Goal: Task Accomplishment & Management: Use online tool/utility

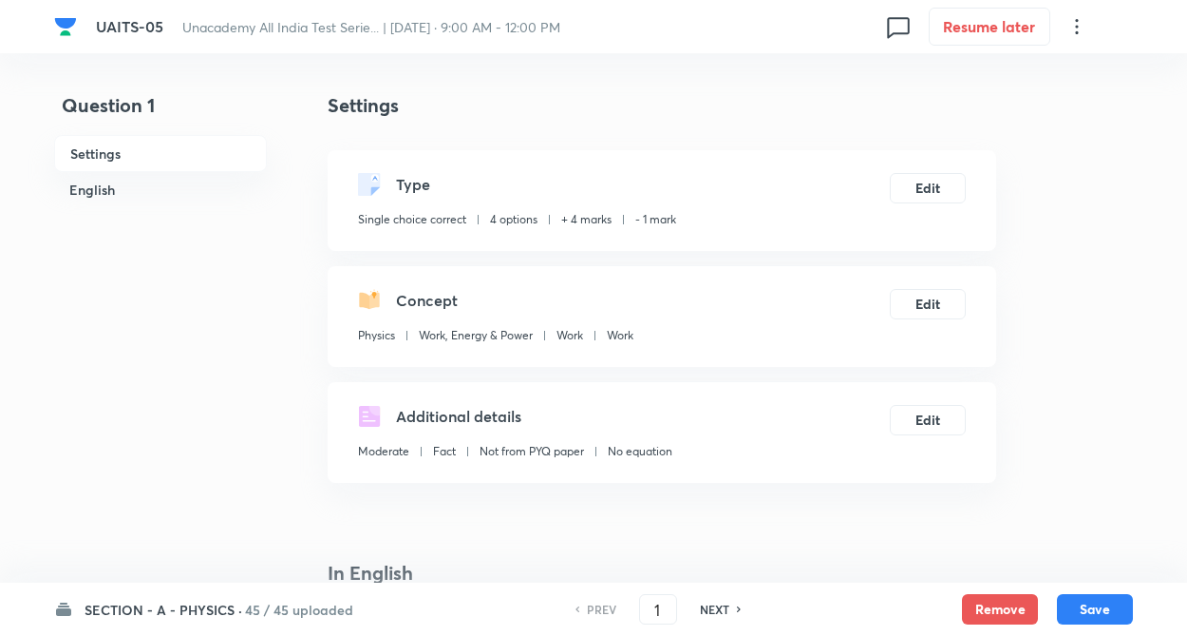
click at [208, 605] on h6 "SECTION - A - PHYSICS ·" at bounding box center [164, 609] width 158 height 20
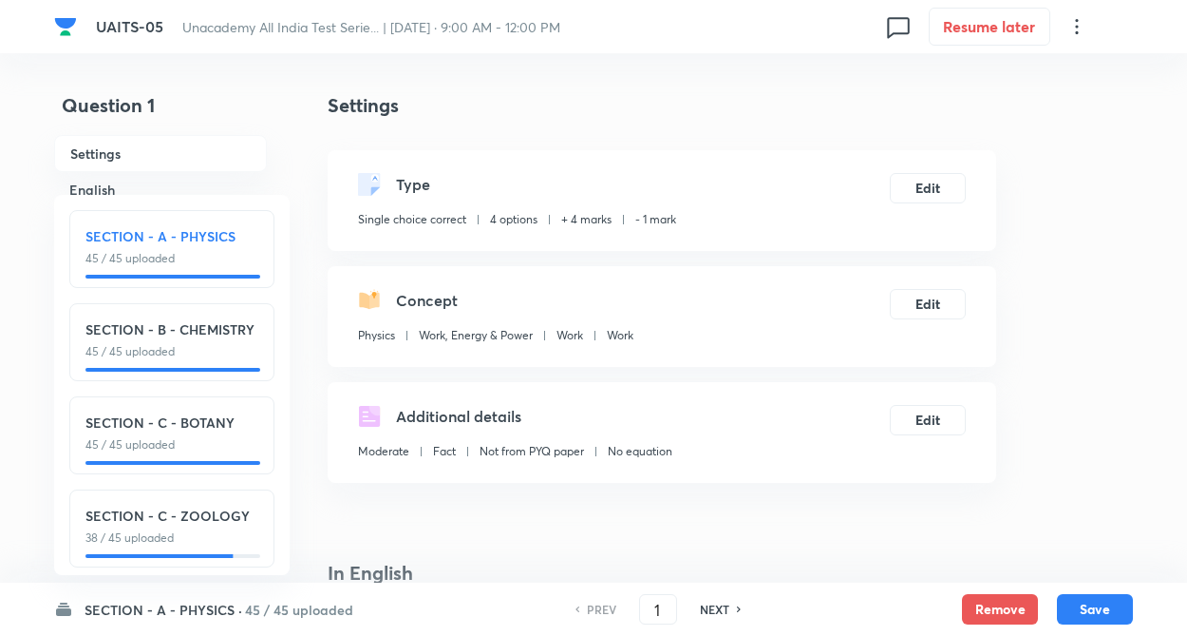
click at [184, 334] on h6 "SECTION - B - CHEMISTRY" at bounding box center [171, 329] width 173 height 20
type input "46"
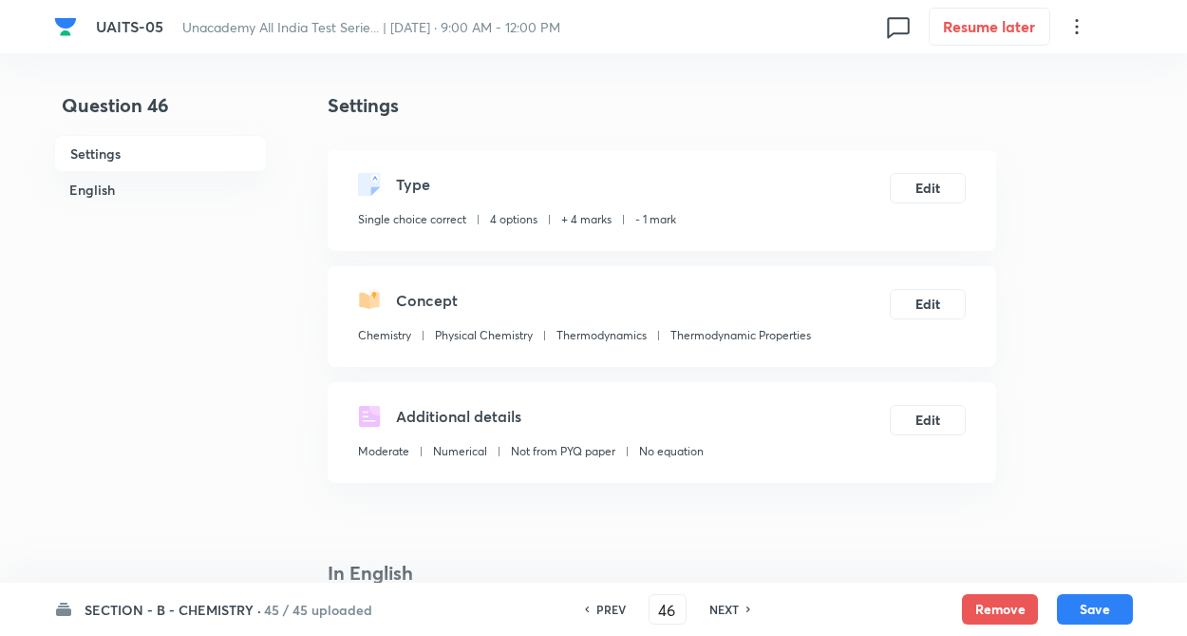
checkbox input "false"
checkbox input "true"
click at [733, 613] on h6 "NEXT" at bounding box center [724, 608] width 29 height 17
type input "47"
click at [733, 613] on h6 "NEXT" at bounding box center [724, 608] width 29 height 17
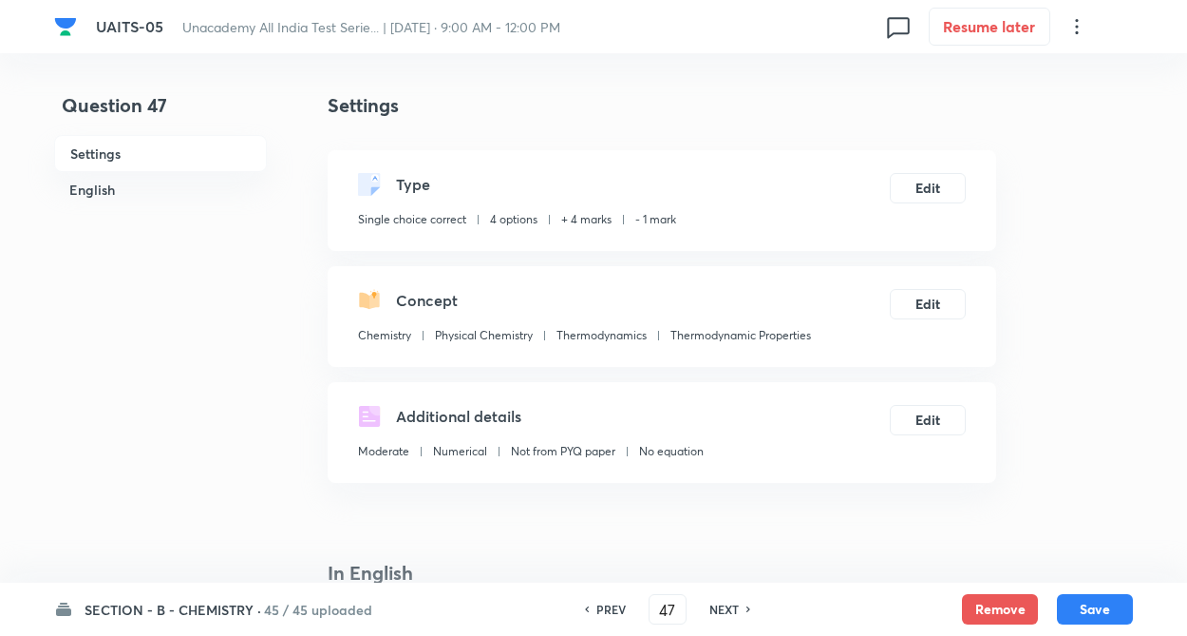
checkbox input "false"
click at [733, 613] on h6 "NEXT" at bounding box center [724, 608] width 29 height 17
checkbox input "true"
type input "48"
checkbox input "false"
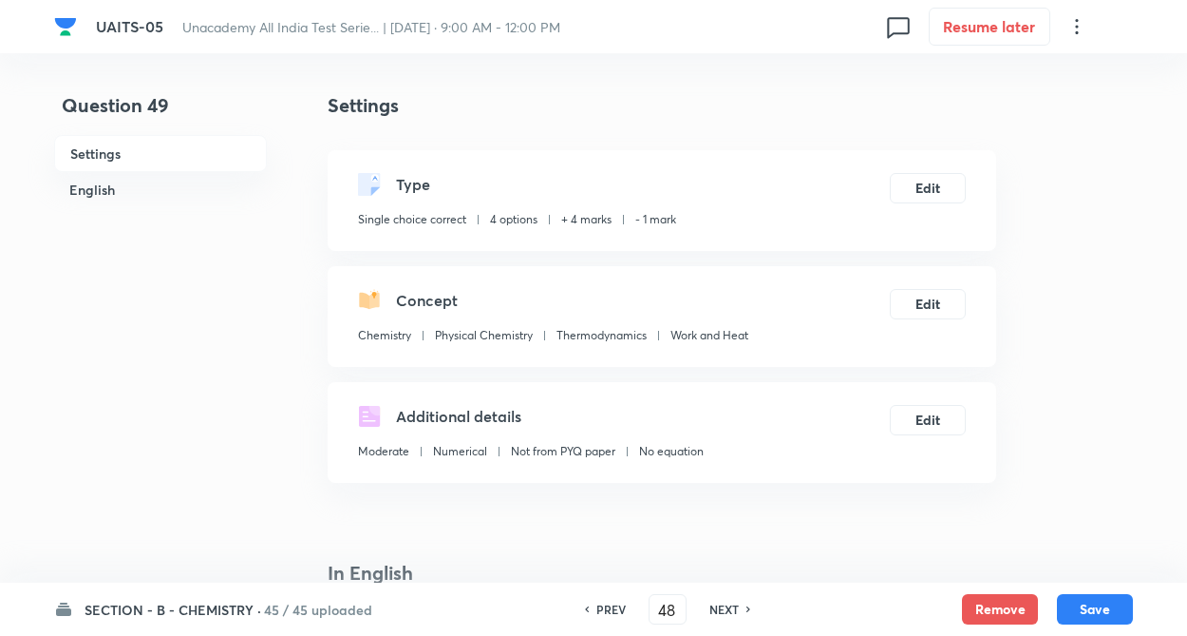
type input "49"
checkbox input "true"
click at [733, 613] on h6 "NEXT" at bounding box center [724, 608] width 29 height 17
type input "50"
click at [733, 613] on h6 "NEXT" at bounding box center [724, 608] width 29 height 17
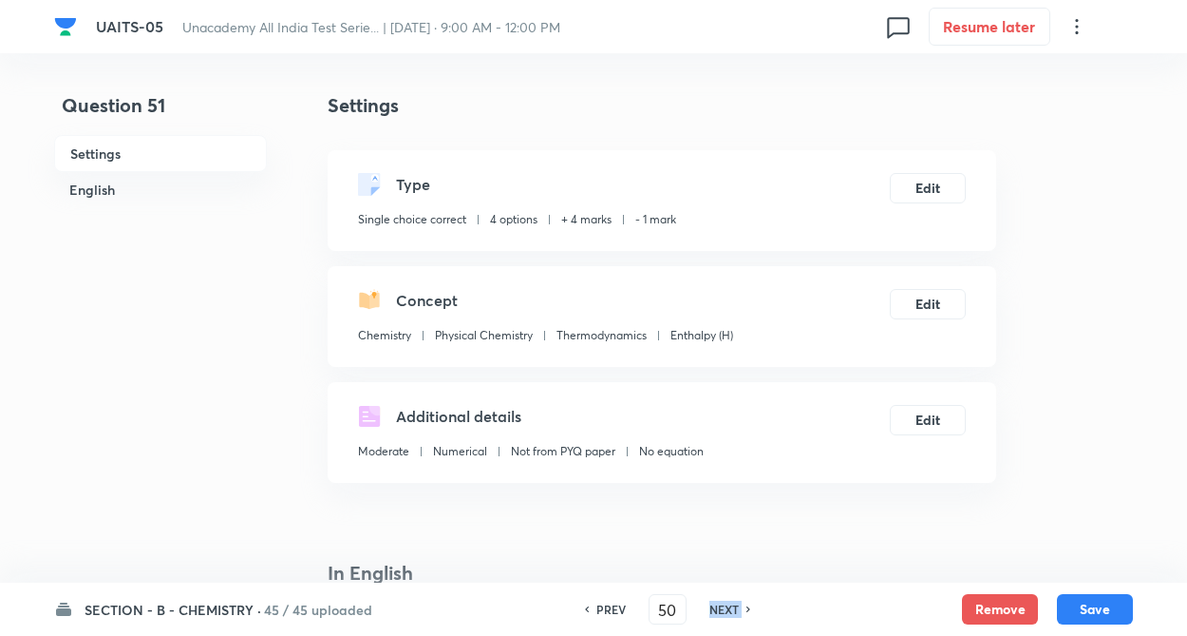
checkbox input "true"
type input "51"
click at [733, 613] on h6 "NEXT" at bounding box center [724, 608] width 29 height 17
checkbox input "false"
checkbox input "true"
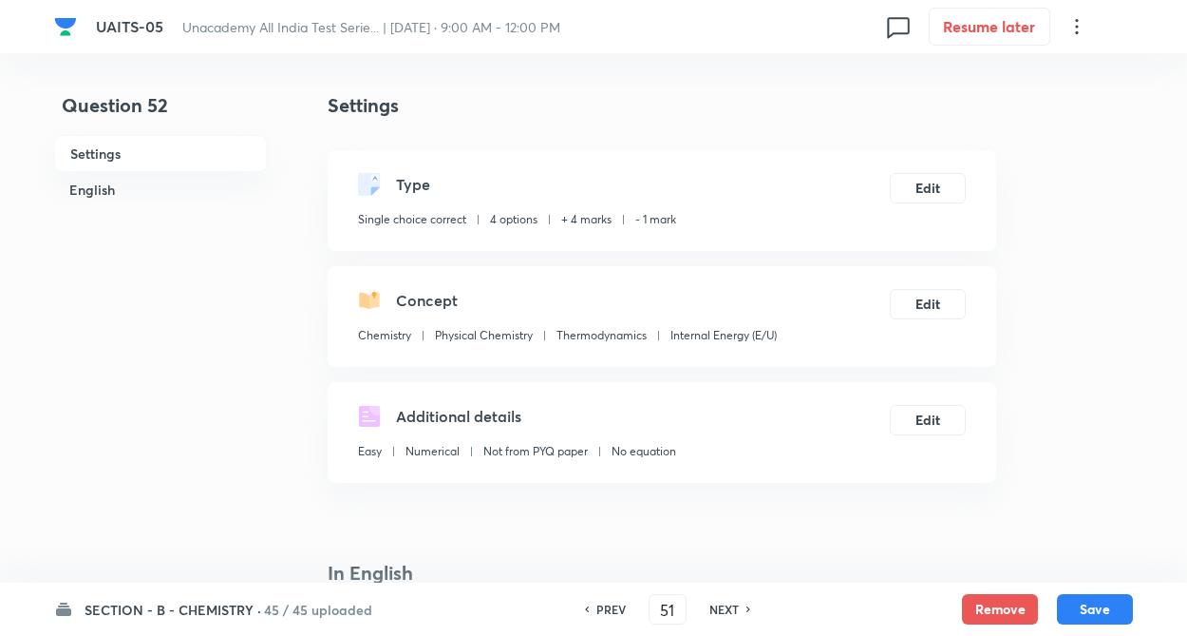
type input "52"
click at [733, 613] on h6 "NEXT" at bounding box center [724, 608] width 29 height 17
checkbox input "true"
type input "53"
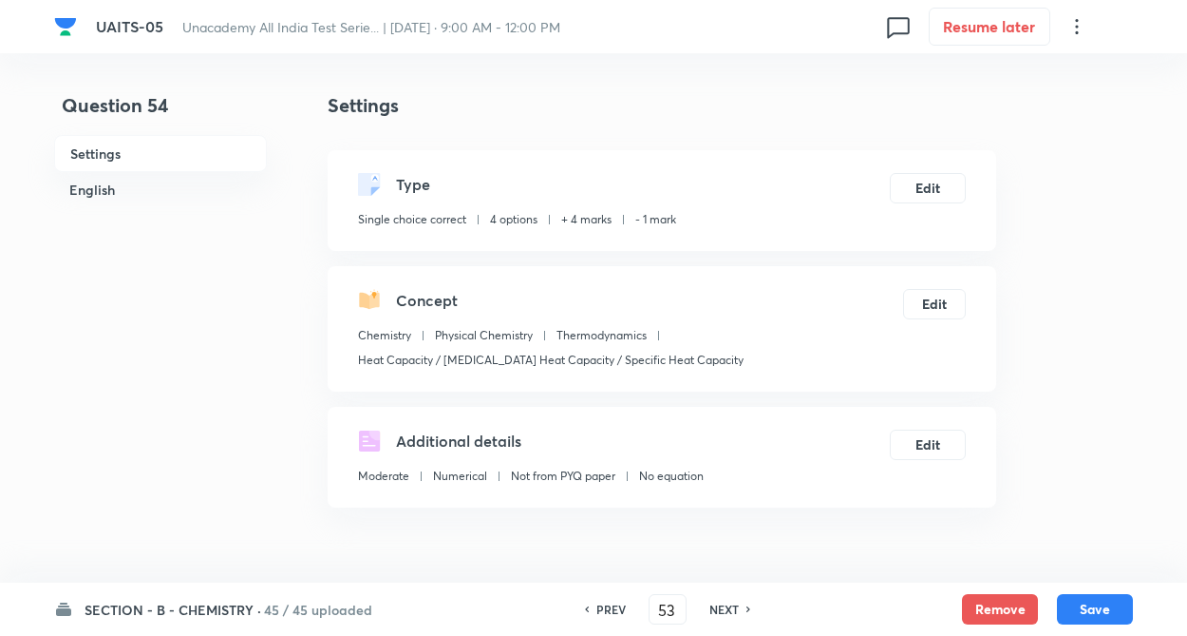
checkbox input "false"
type input "54"
click at [733, 613] on h6 "NEXT" at bounding box center [724, 608] width 29 height 17
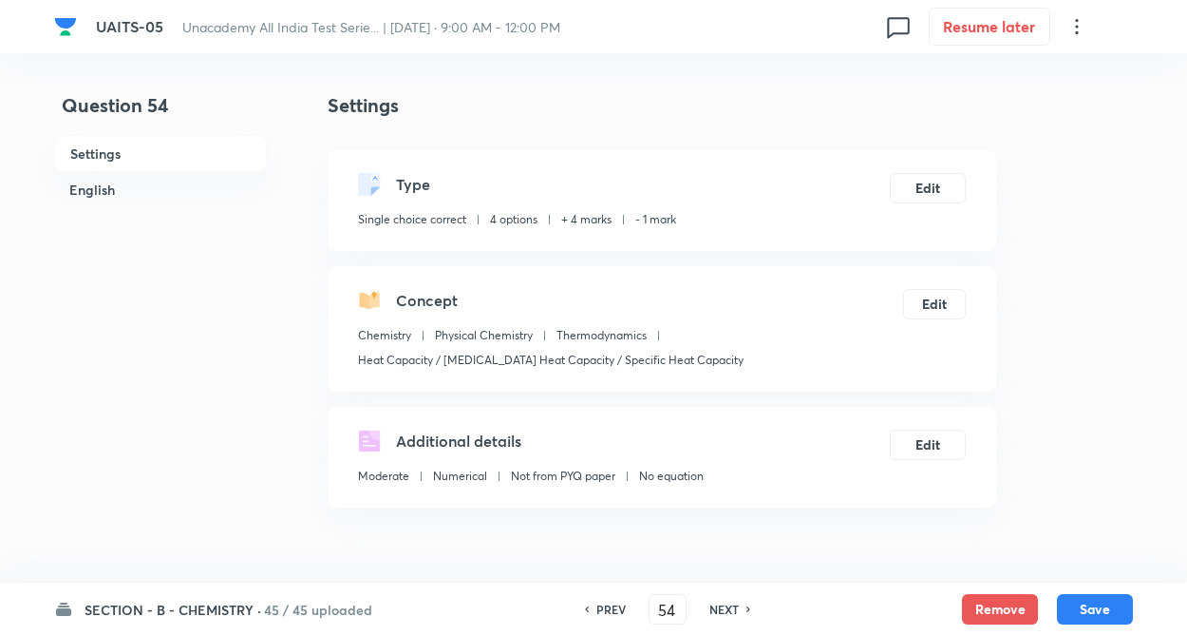
click at [733, 613] on h6 "NEXT" at bounding box center [724, 608] width 29 height 17
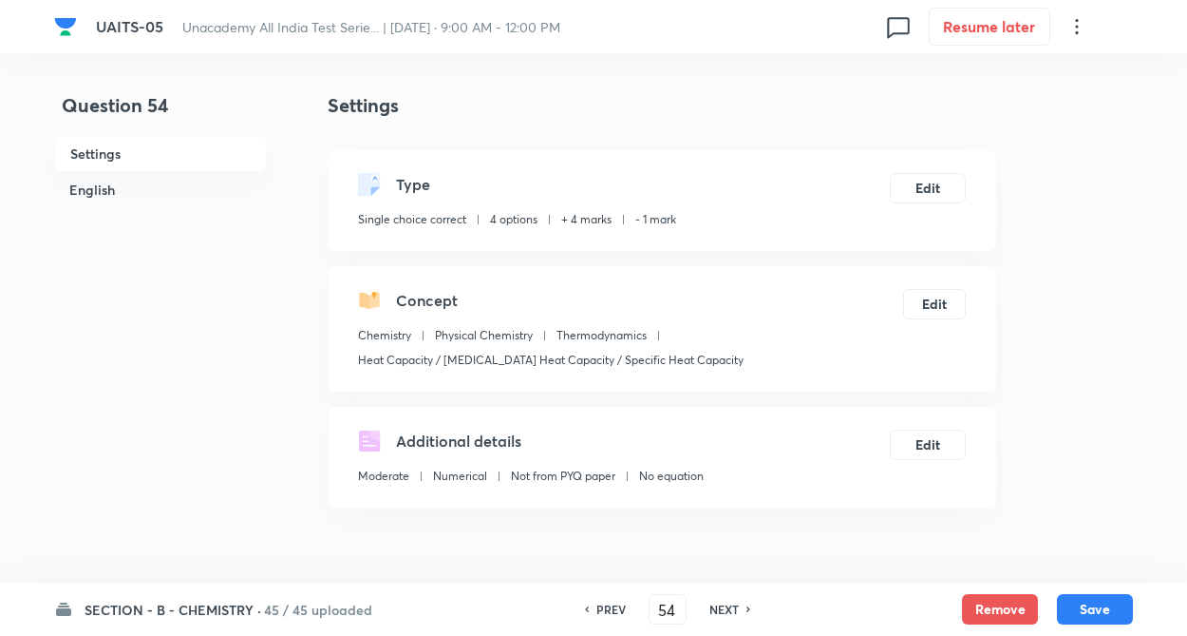
click at [733, 613] on h6 "NEXT" at bounding box center [724, 608] width 29 height 17
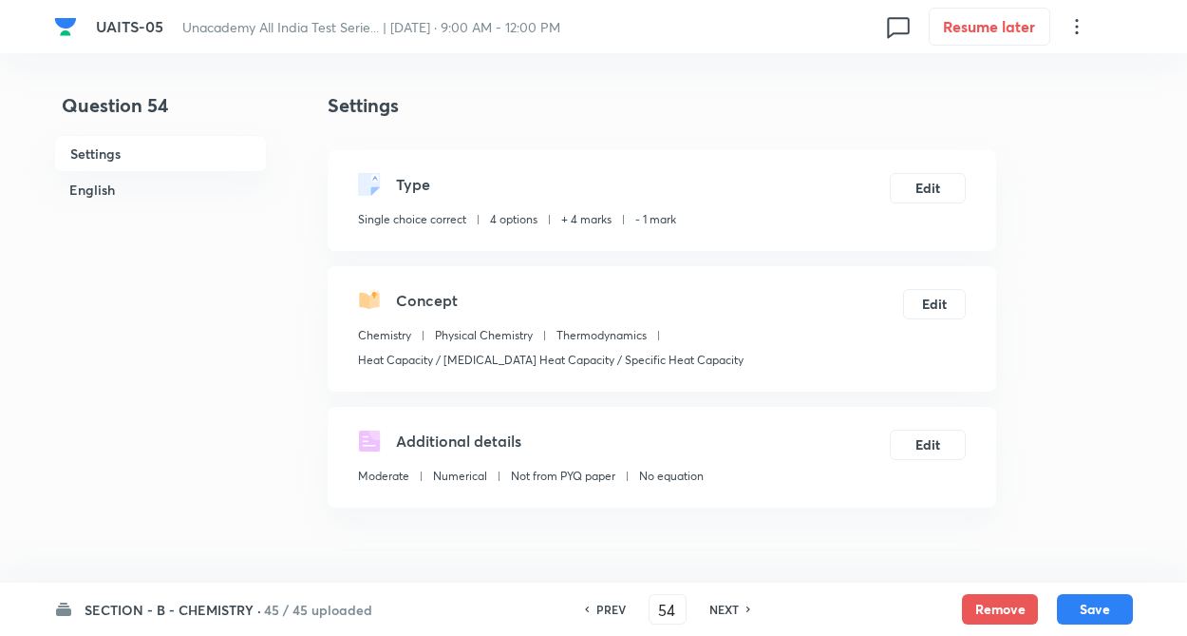
click at [733, 613] on h6 "NEXT" at bounding box center [724, 608] width 29 height 17
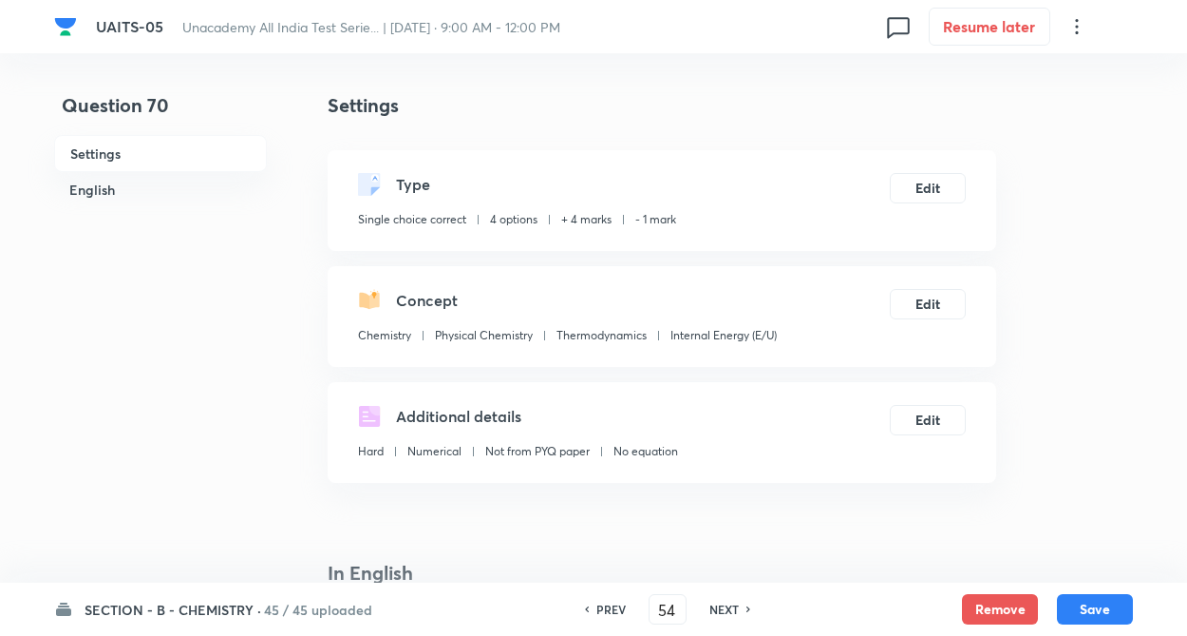
checkbox input "true"
type input "70"
click at [733, 613] on h6 "NEXT" at bounding box center [724, 608] width 29 height 17
checkbox input "false"
click at [733, 613] on h6 "NEXT" at bounding box center [724, 608] width 29 height 17
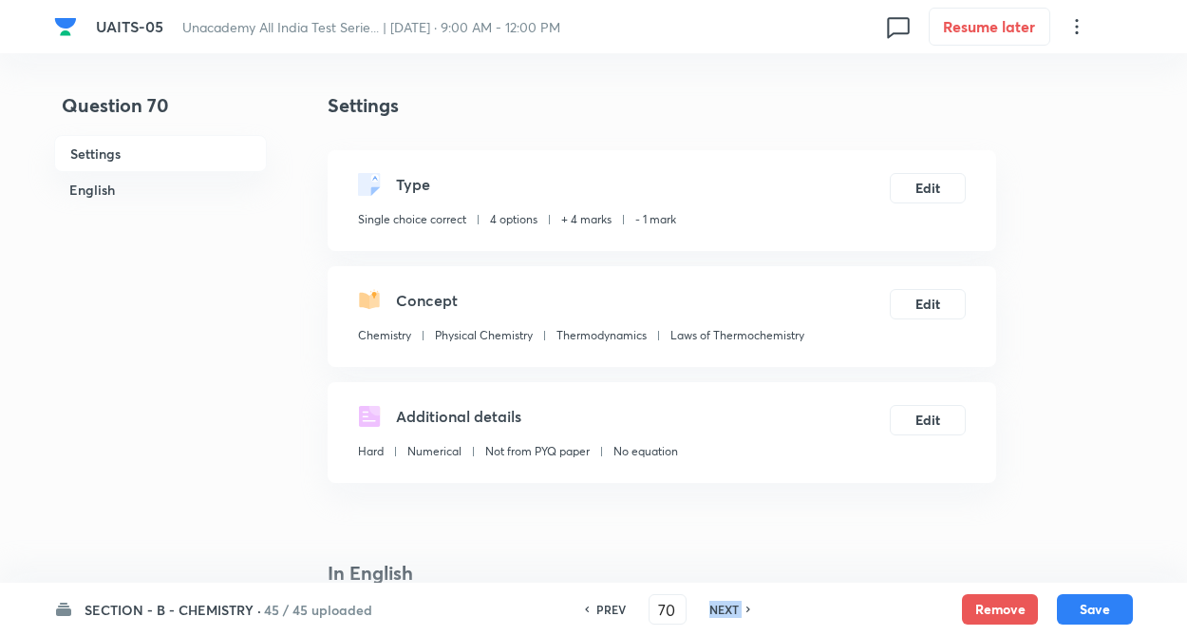
click at [733, 613] on h6 "NEXT" at bounding box center [724, 608] width 29 height 17
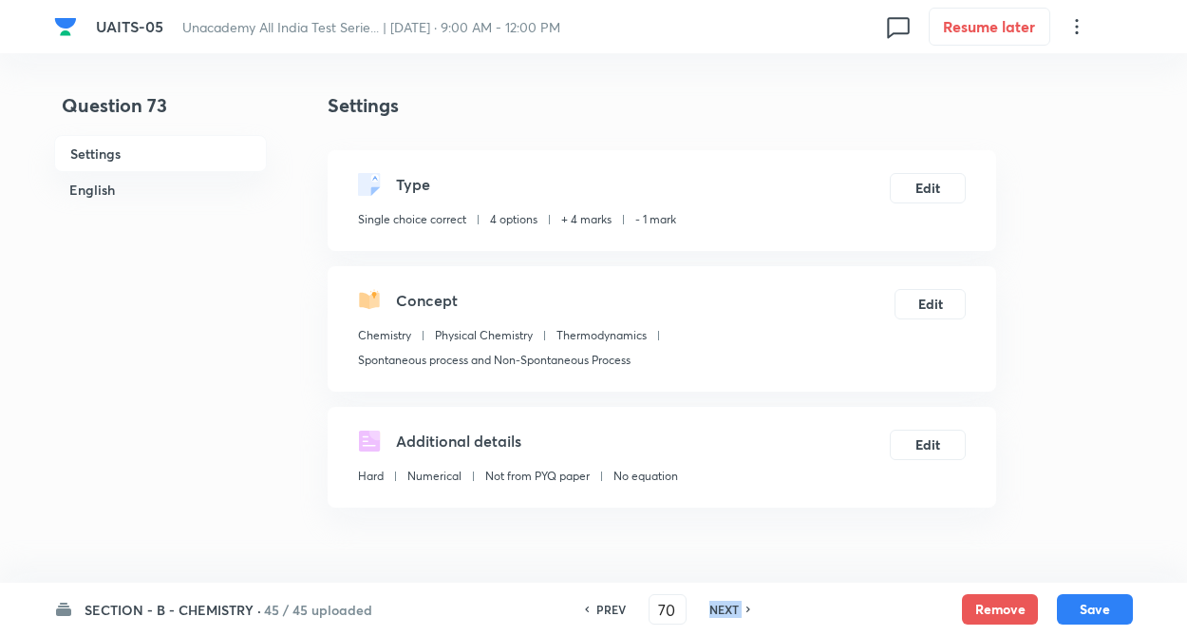
checkbox input "true"
type input "72"
click at [733, 613] on h6 "NEXT" at bounding box center [724, 608] width 29 height 17
checkbox input "false"
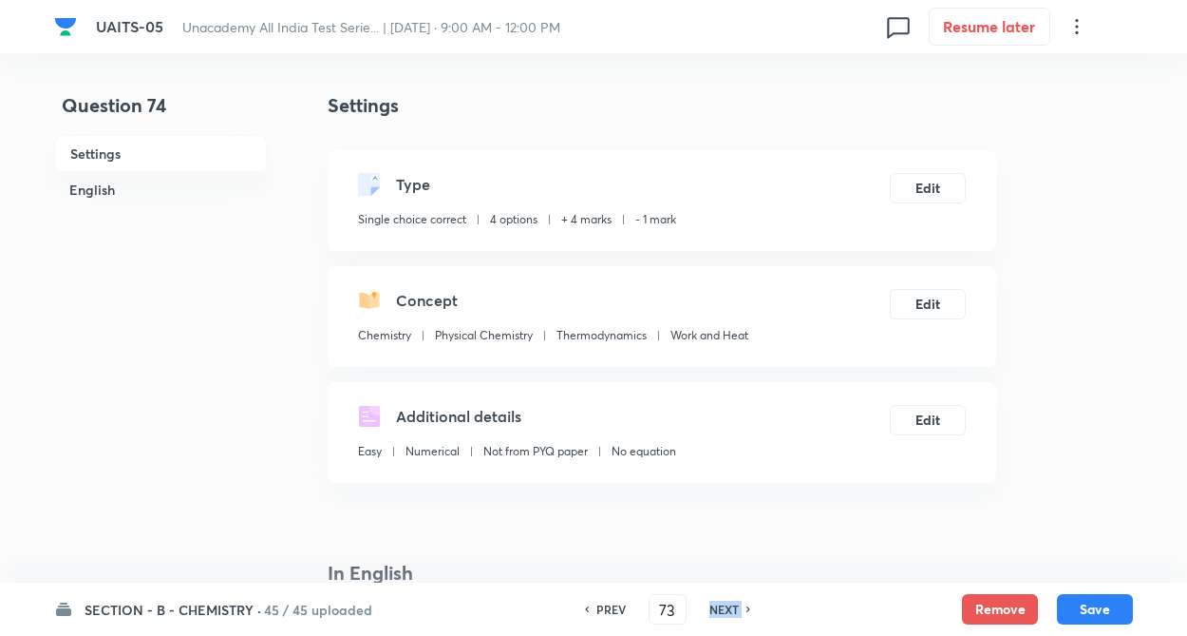
type input "74"
click at [733, 613] on h6 "NEXT" at bounding box center [724, 608] width 29 height 17
checkbox input "true"
type input "76"
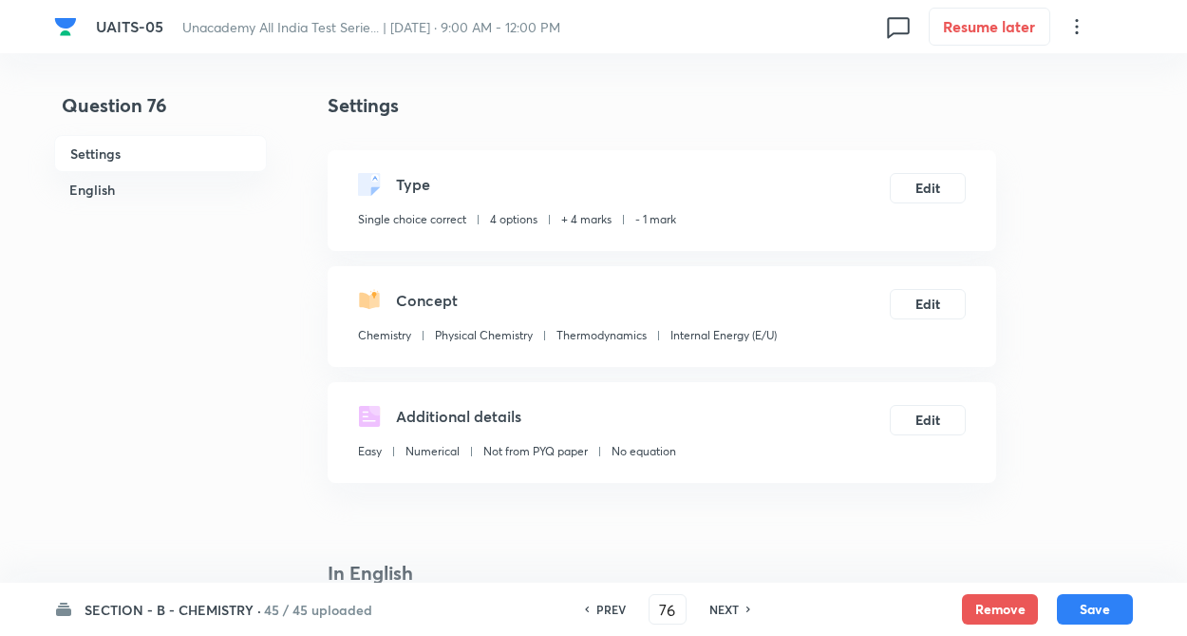
click at [733, 613] on h6 "NEXT" at bounding box center [724, 608] width 29 height 17
checkbox input "true"
type input "78"
click at [733, 613] on h6 "NEXT" at bounding box center [724, 608] width 29 height 17
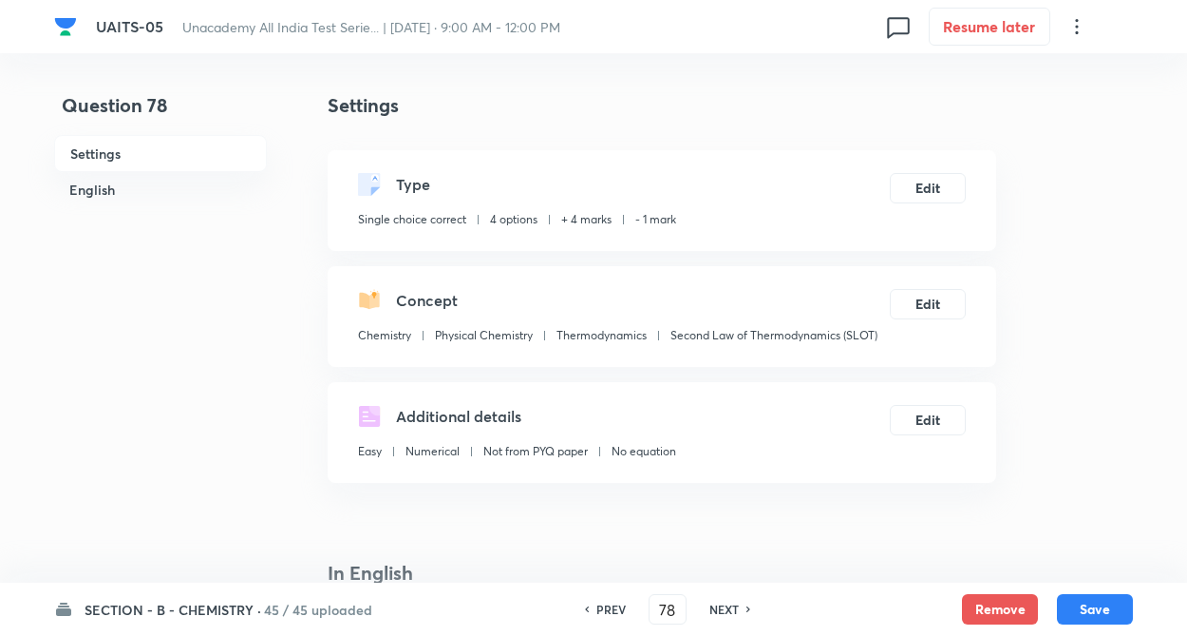
click at [733, 613] on h6 "NEXT" at bounding box center [724, 608] width 29 height 17
checkbox input "true"
type input "79"
checkbox input "false"
type input "80"
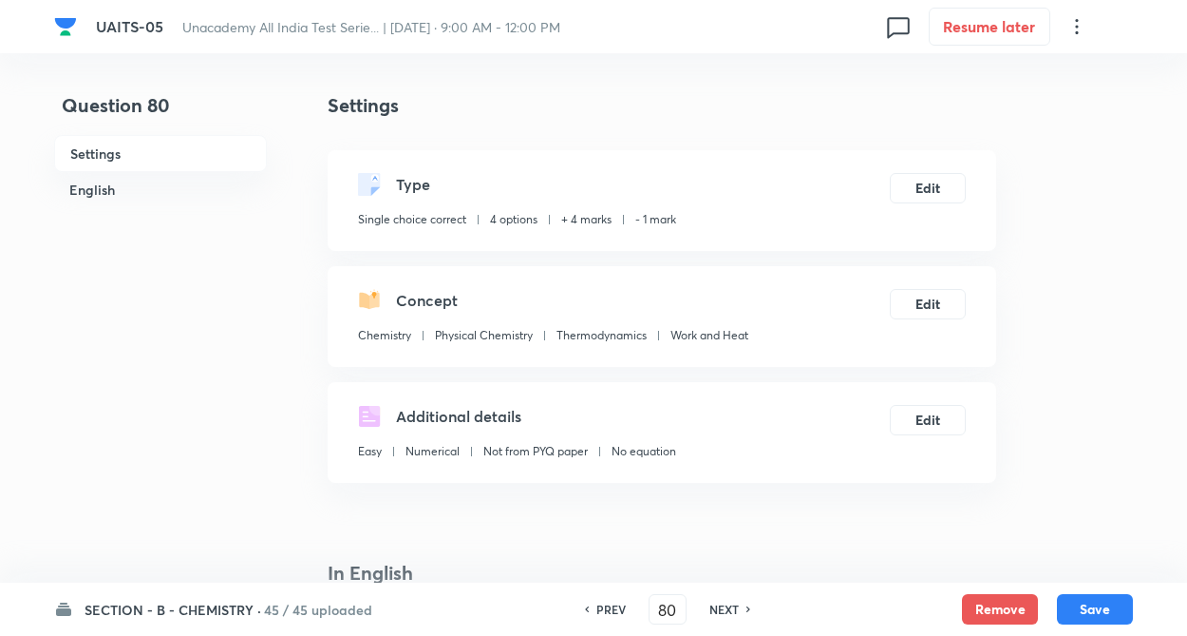
click at [733, 613] on h6 "NEXT" at bounding box center [724, 608] width 29 height 17
checkbox input "true"
type input "81"
click at [733, 613] on h6 "NEXT" at bounding box center [724, 608] width 29 height 17
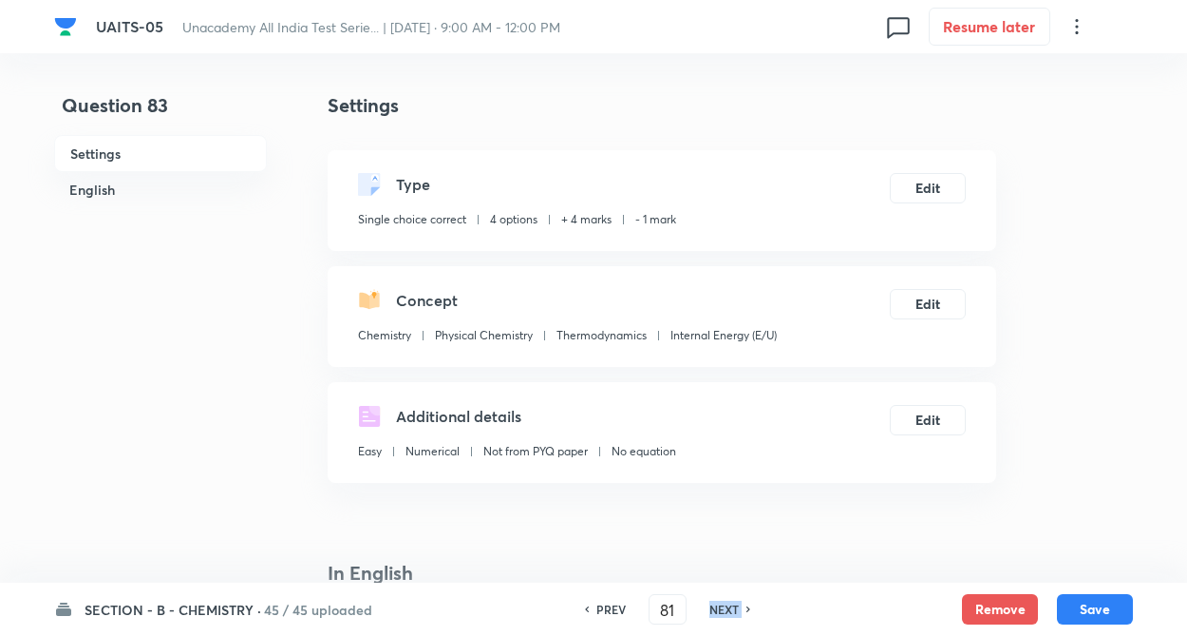
checkbox input "false"
type input "83"
click at [733, 613] on h6 "NEXT" at bounding box center [724, 608] width 29 height 17
checkbox input "true"
type input "84"
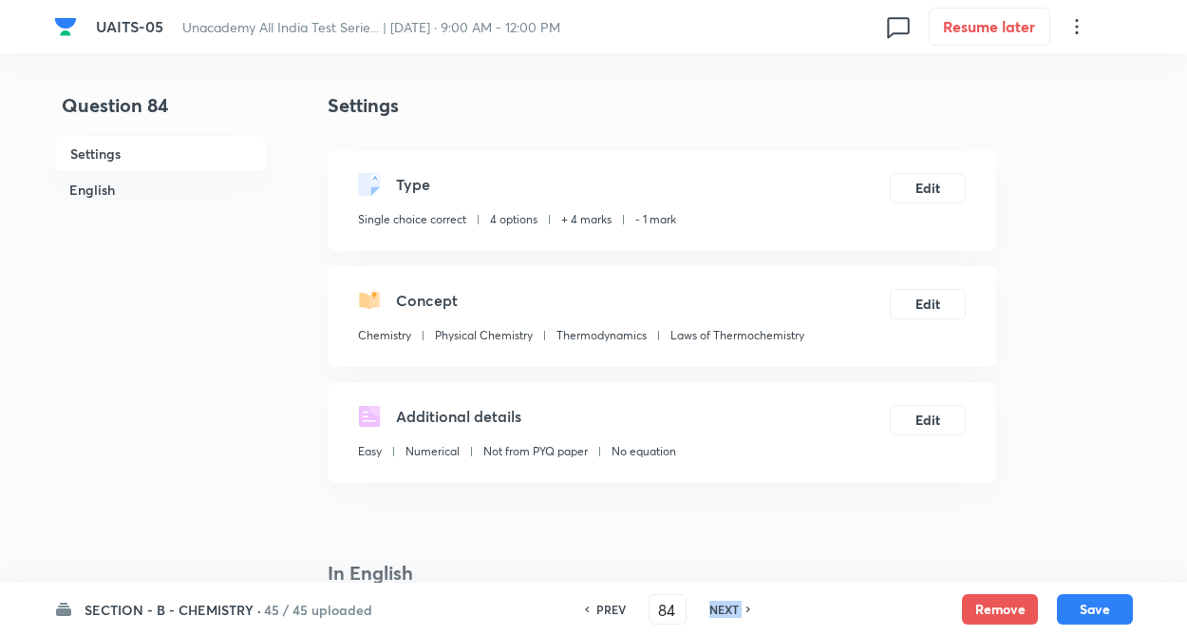
click at [733, 613] on h6 "NEXT" at bounding box center [724, 608] width 29 height 17
checkbox input "false"
click at [733, 613] on h6 "NEXT" at bounding box center [724, 608] width 29 height 17
checkbox input "true"
type input "85"
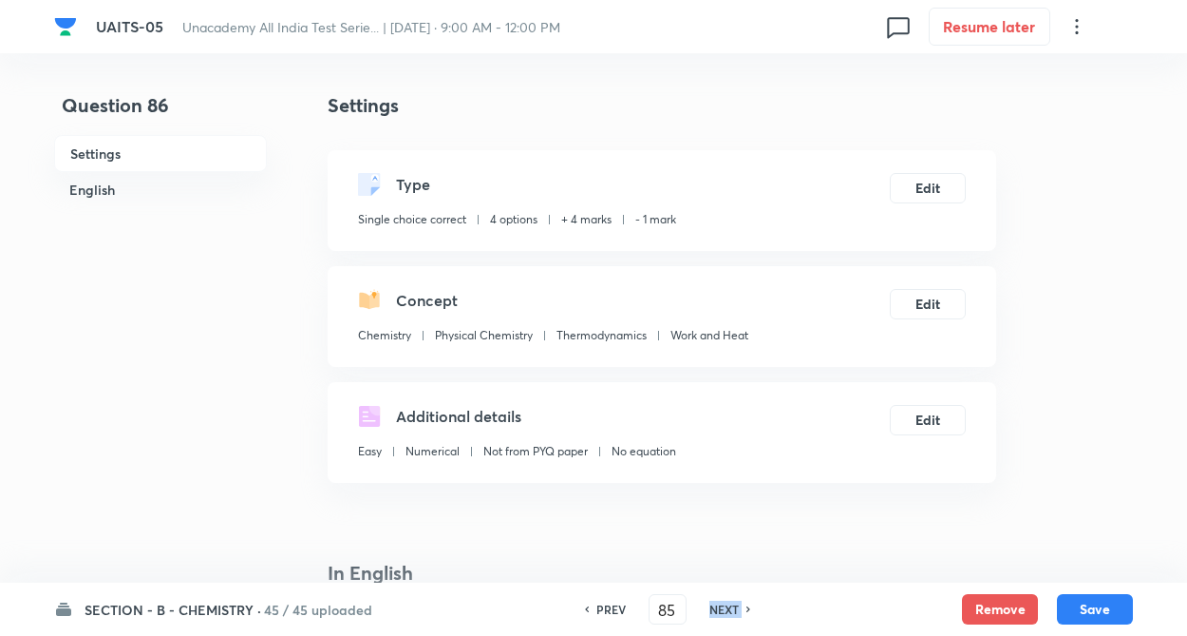
checkbox input "false"
type input "86"
click at [733, 613] on h6 "NEXT" at bounding box center [724, 608] width 29 height 17
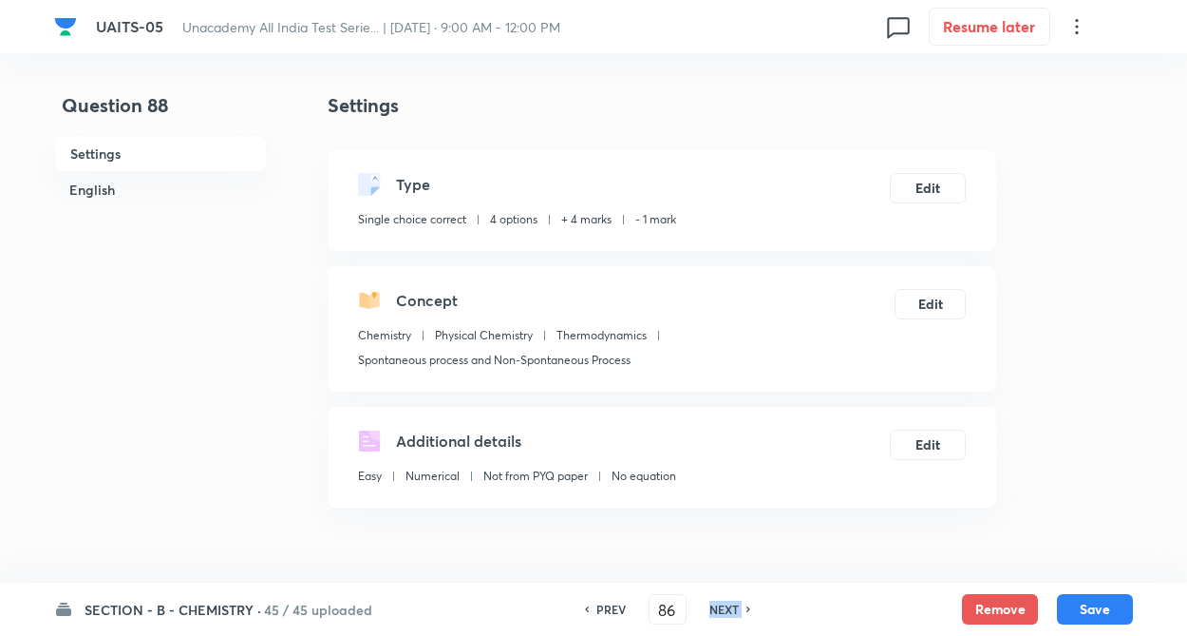
checkbox input "true"
type input "87"
click at [733, 613] on h6 "NEXT" at bounding box center [724, 608] width 29 height 17
checkbox input "false"
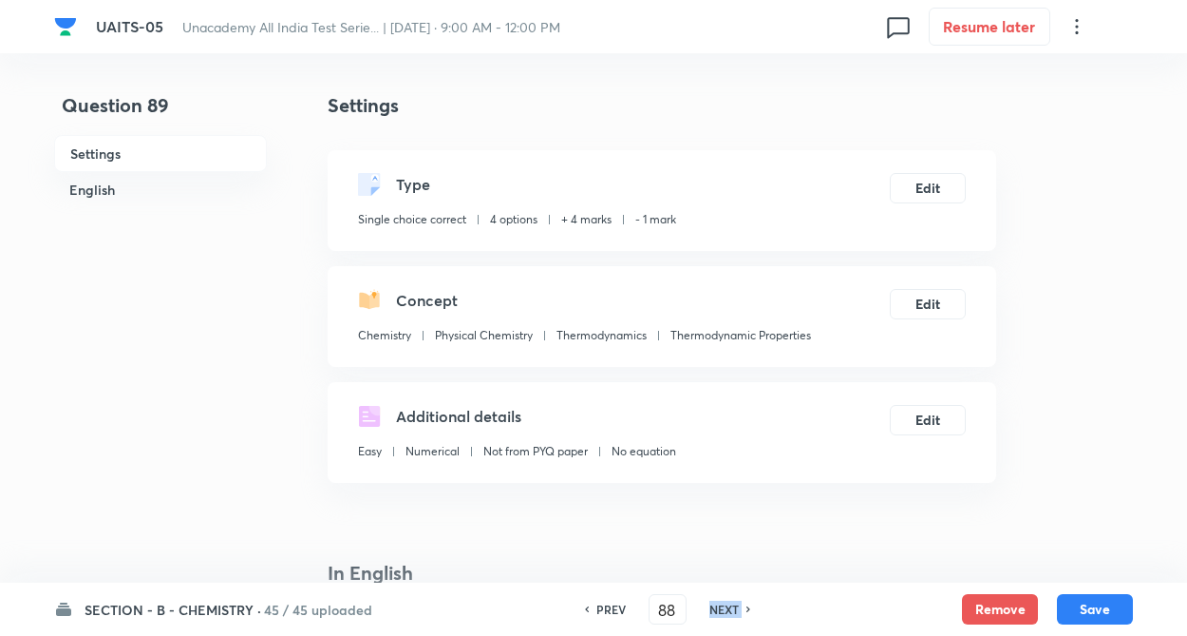
type input "89"
click at [733, 613] on h6 "NEXT" at bounding box center [724, 608] width 29 height 17
checkbox input "true"
click at [733, 613] on h6 "NEXT" at bounding box center [724, 608] width 29 height 17
click at [747, 613] on icon at bounding box center [750, 608] width 6 height 9
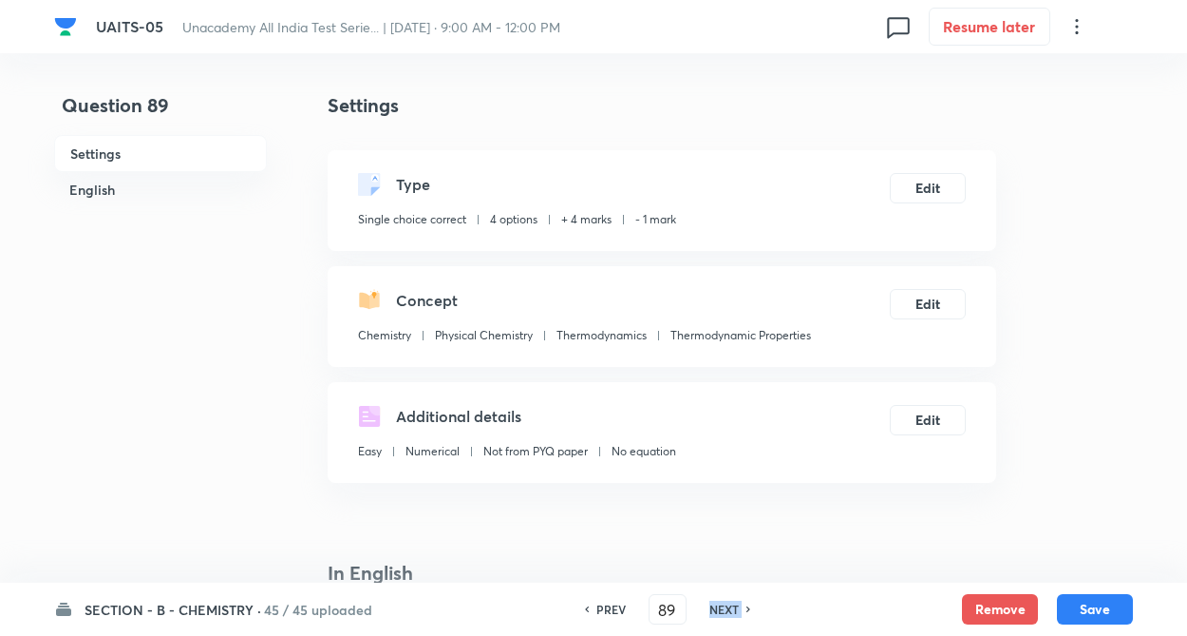
click at [747, 613] on icon at bounding box center [750, 608] width 6 height 9
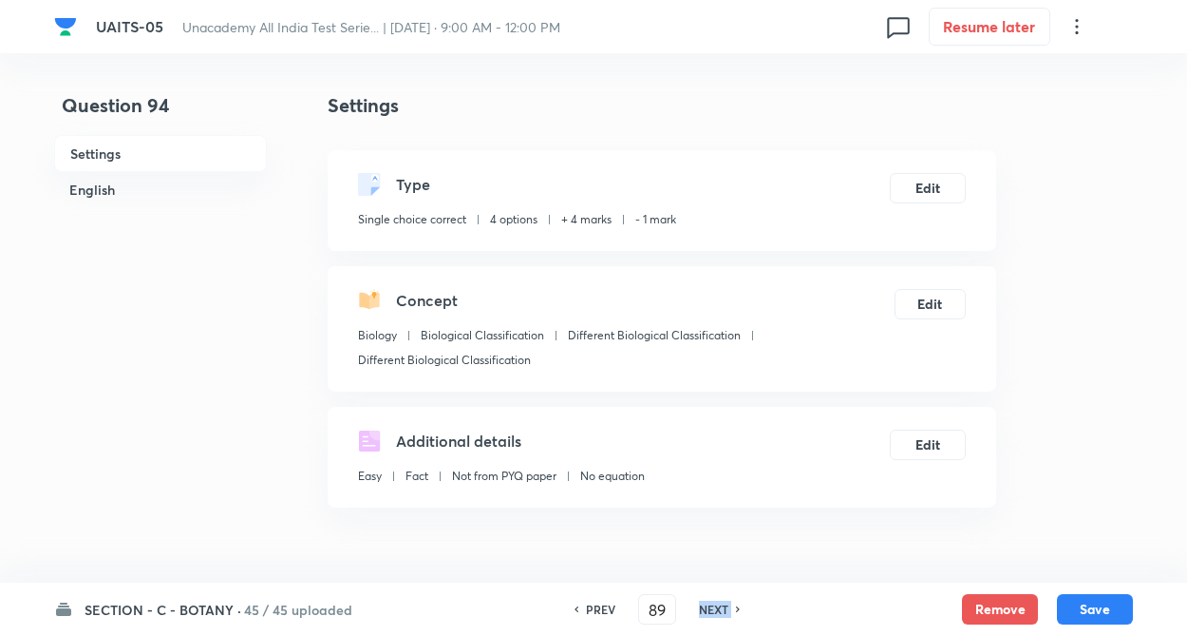
click at [736, 613] on icon at bounding box center [739, 608] width 6 height 9
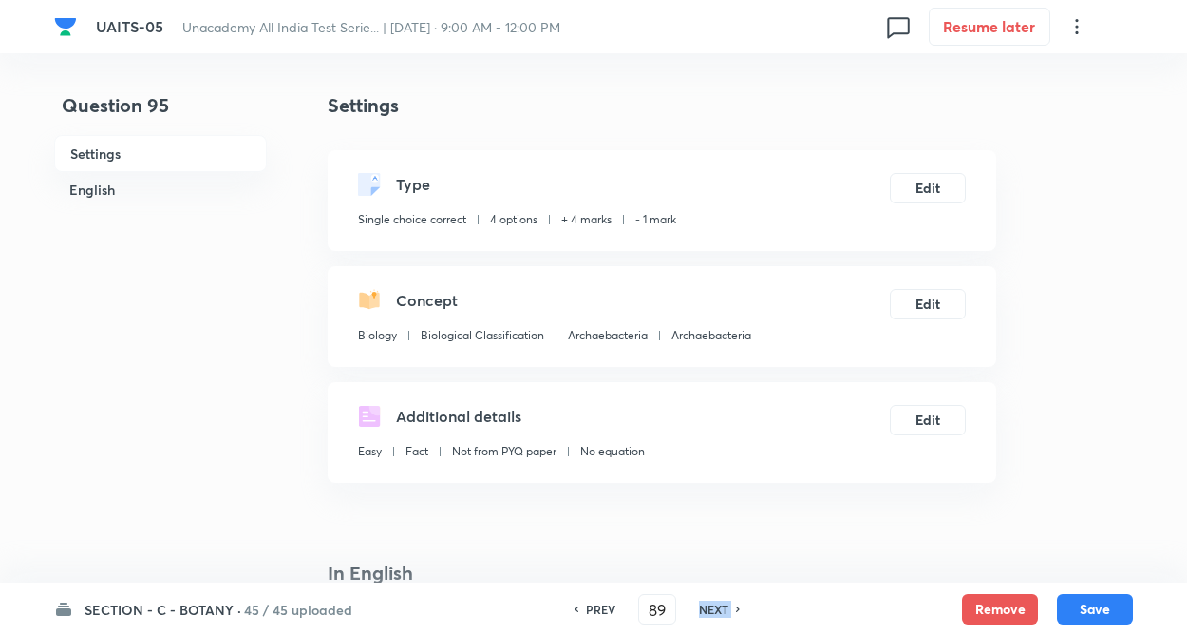
type input "95"
checkbox input "false"
checkbox input "true"
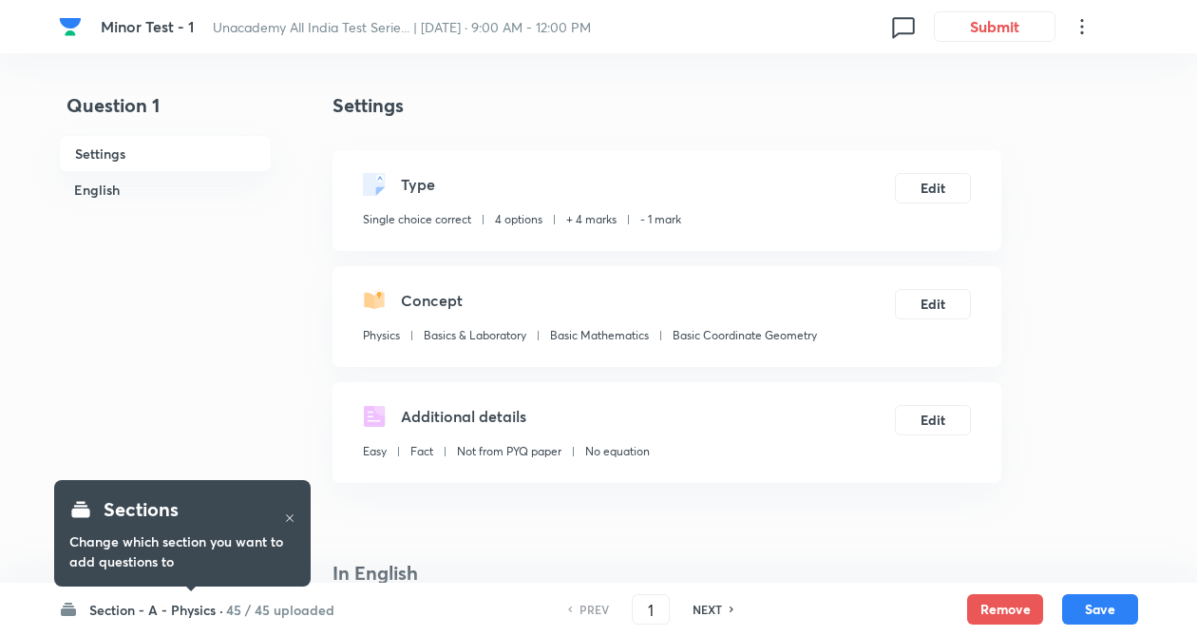
checkbox input "true"
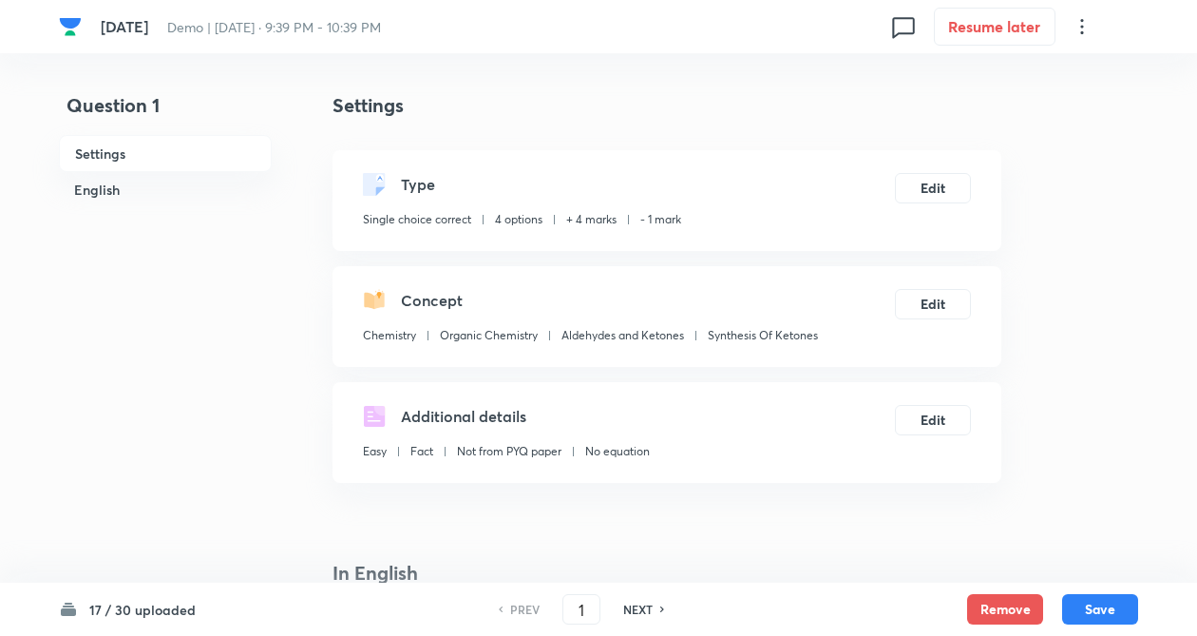
checkbox input "true"
